Goal: Task Accomplishment & Management: Use online tool/utility

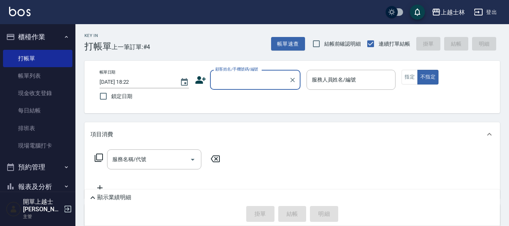
click at [257, 83] on input "顧客姓名/手機號碼/編號" at bounding box center [249, 79] width 72 height 13
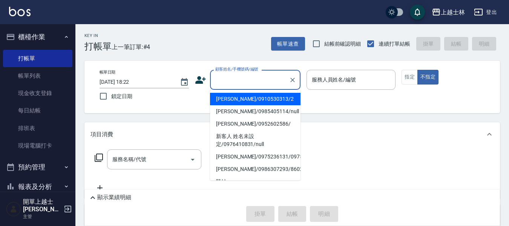
drag, startPoint x: 254, startPoint y: 95, endPoint x: 259, endPoint y: 102, distance: 9.0
click at [254, 95] on li "[PERSON_NAME]/0910530313/2" at bounding box center [255, 99] width 90 height 12
type input "[PERSON_NAME]/0910530313/2"
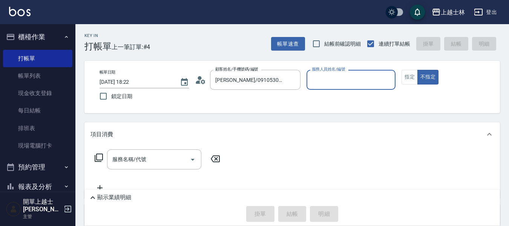
type input "小媛-2"
click at [405, 77] on button "指定" at bounding box center [409, 77] width 16 height 15
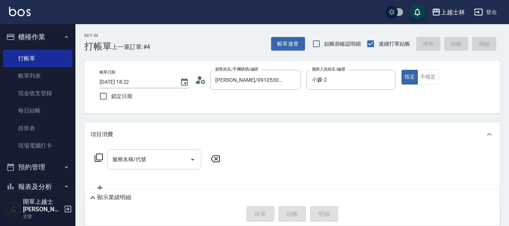
click at [131, 157] on div "服務名稱/代號 服務名稱/代號" at bounding box center [154, 159] width 94 height 20
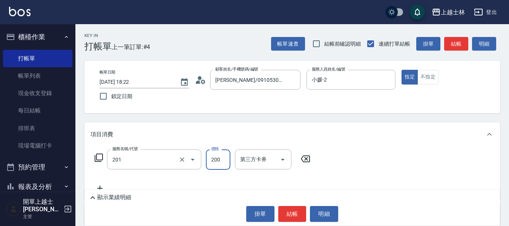
type input "B級單剪(201)"
type input "350"
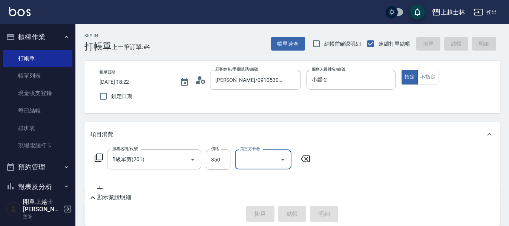
type input "2025/09/24 19:32"
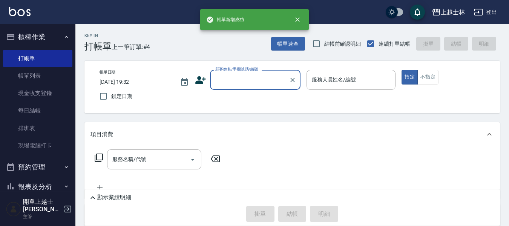
click at [232, 82] on input "顧客姓名/手機號碼/編號" at bounding box center [249, 79] width 72 height 13
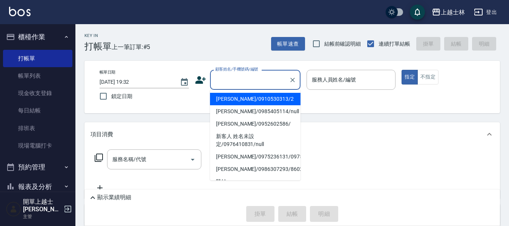
click at [239, 100] on li "舒媛/0910530313/2" at bounding box center [255, 99] width 90 height 12
type input "舒媛/0910530313/2"
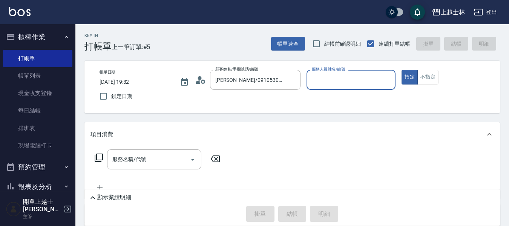
type input "小媛-2"
click at [429, 76] on button "不指定" at bounding box center [427, 77] width 21 height 15
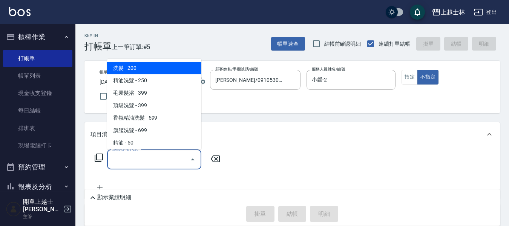
drag, startPoint x: 122, startPoint y: 161, endPoint x: 126, endPoint y: 159, distance: 4.6
click at [126, 159] on div "服務名稱/代號 服務名稱/代號" at bounding box center [154, 159] width 94 height 20
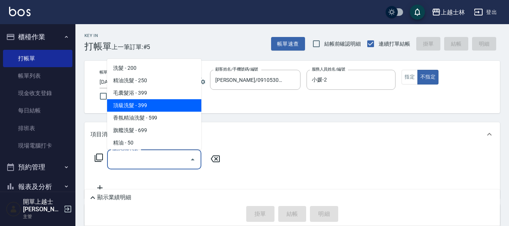
click at [129, 103] on span "頂級洗髮 - 399" at bounding box center [154, 105] width 94 height 12
type input "頂級洗髮(104)"
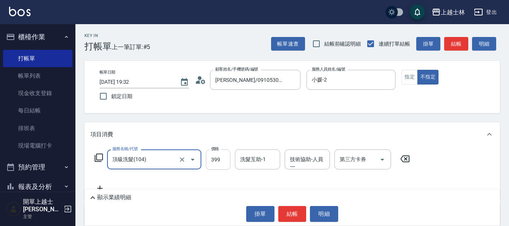
click at [220, 167] on input "399" at bounding box center [218, 159] width 25 height 20
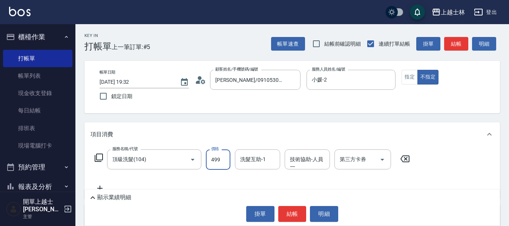
type input "499"
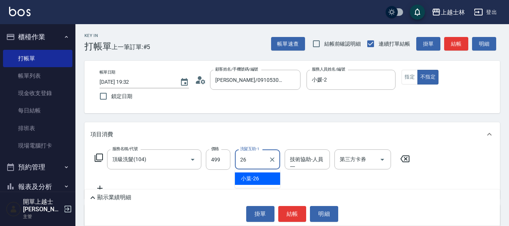
type input "小葉-26"
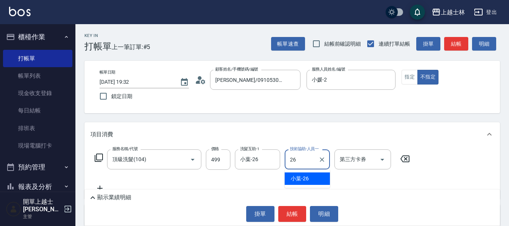
type input "小葉-26"
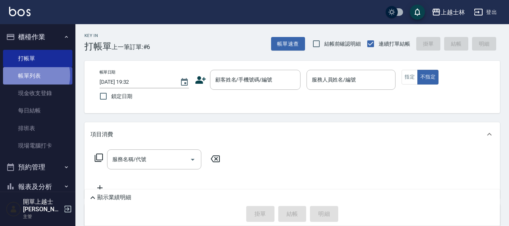
click at [28, 75] on link "帳單列表" at bounding box center [37, 75] width 69 height 17
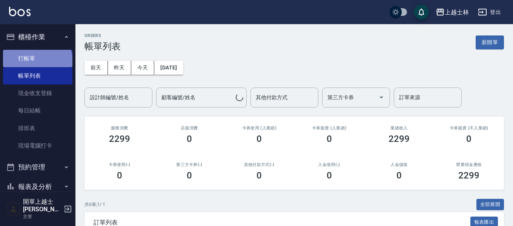
click at [37, 62] on link "打帳單" at bounding box center [37, 58] width 69 height 17
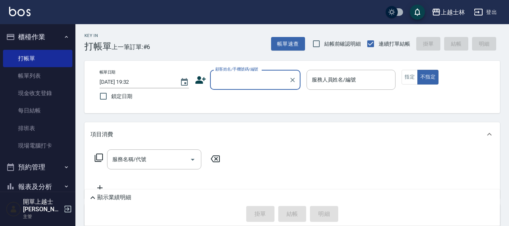
drag, startPoint x: 29, startPoint y: 79, endPoint x: 2, endPoint y: 57, distance: 35.1
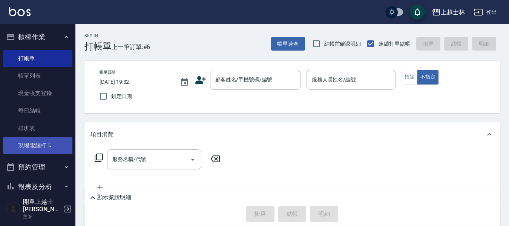
drag, startPoint x: 2, startPoint y: 57, endPoint x: 38, endPoint y: 139, distance: 89.9
click at [8, 146] on link "現場電腦打卡" at bounding box center [37, 145] width 69 height 17
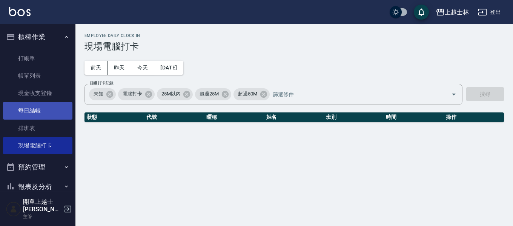
click at [41, 110] on link "每日結帳" at bounding box center [37, 110] width 69 height 17
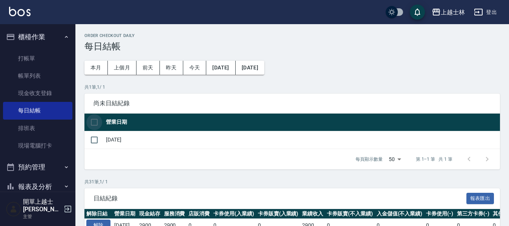
click at [97, 121] on input "checkbox" at bounding box center [94, 122] width 16 height 16
checkbox input "true"
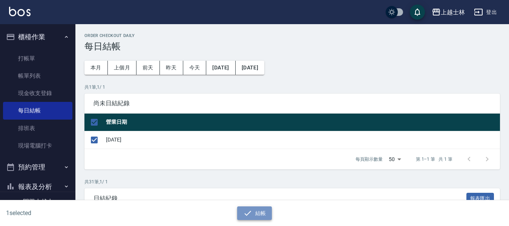
click at [254, 216] on button "結帳" at bounding box center [254, 213] width 35 height 14
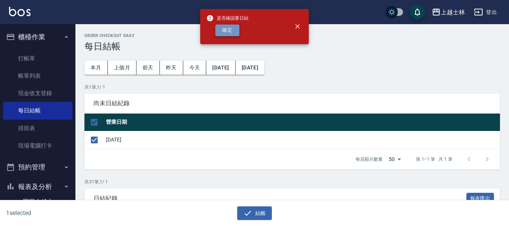
click at [224, 29] on button "確定" at bounding box center [227, 31] width 24 height 12
checkbox input "false"
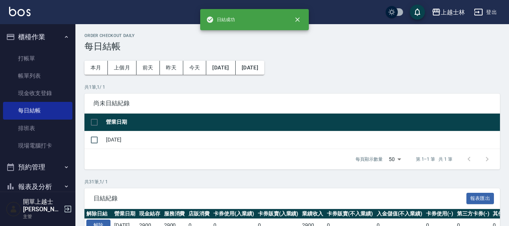
scroll to position [75, 0]
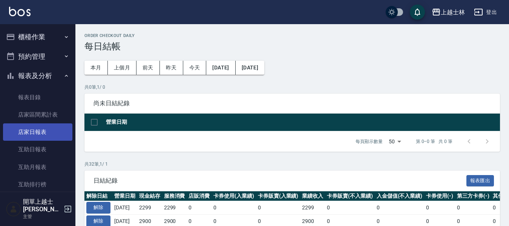
click at [38, 133] on link "店家日報表" at bounding box center [37, 131] width 69 height 17
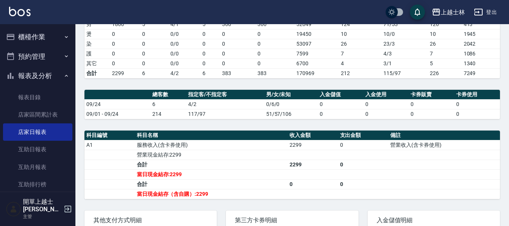
scroll to position [151, 0]
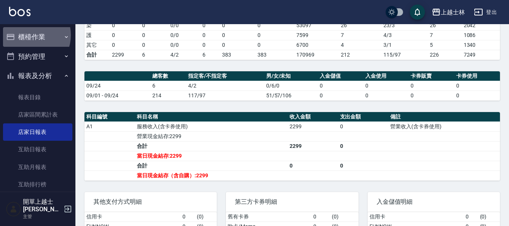
click at [29, 37] on button "櫃檯作業" at bounding box center [37, 37] width 69 height 20
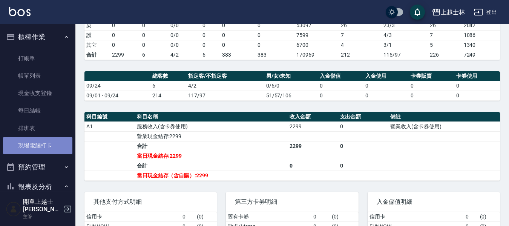
click at [41, 144] on link "現場電腦打卡" at bounding box center [37, 145] width 69 height 17
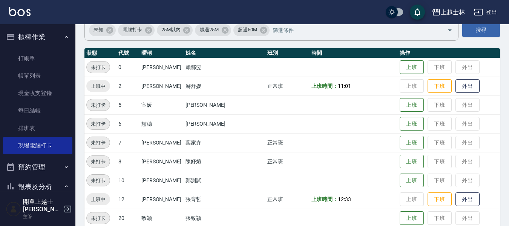
scroll to position [75, 0]
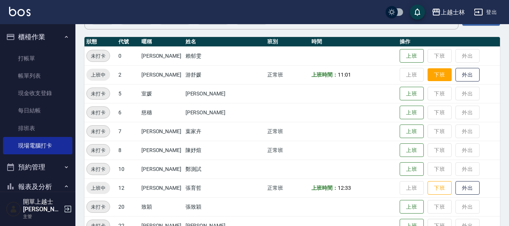
click at [427, 78] on button "下班" at bounding box center [439, 74] width 24 height 13
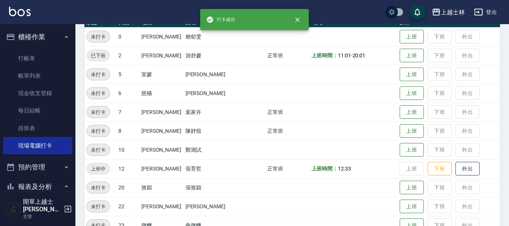
scroll to position [113, 0]
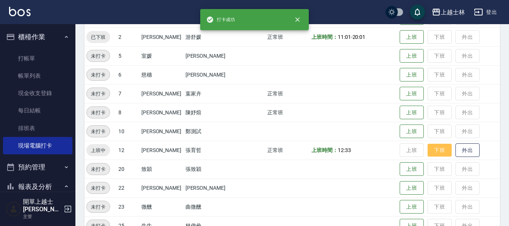
click at [427, 154] on button "下班" at bounding box center [439, 150] width 24 height 13
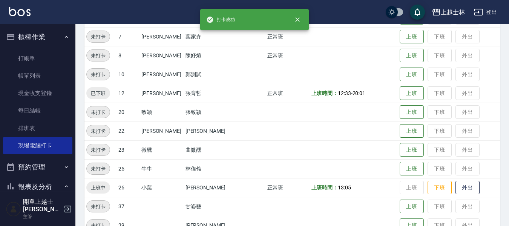
scroll to position [188, 0]
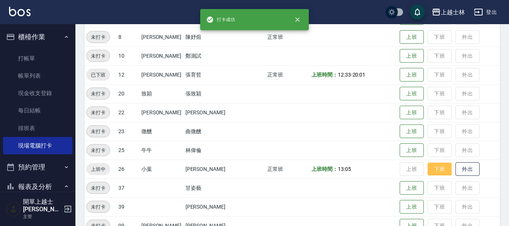
click at [427, 167] on button "下班" at bounding box center [439, 168] width 24 height 13
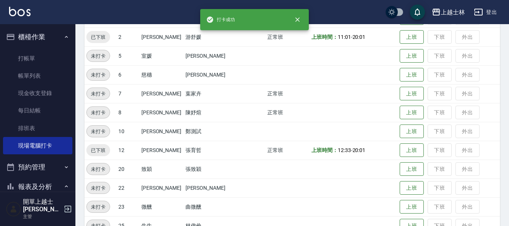
scroll to position [38, 0]
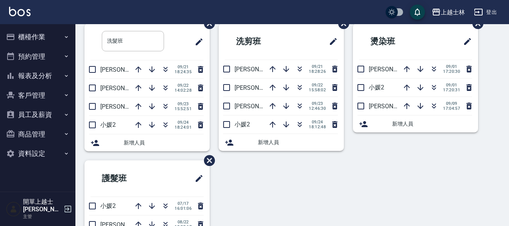
scroll to position [38, 0]
